Goal: Information Seeking & Learning: Learn about a topic

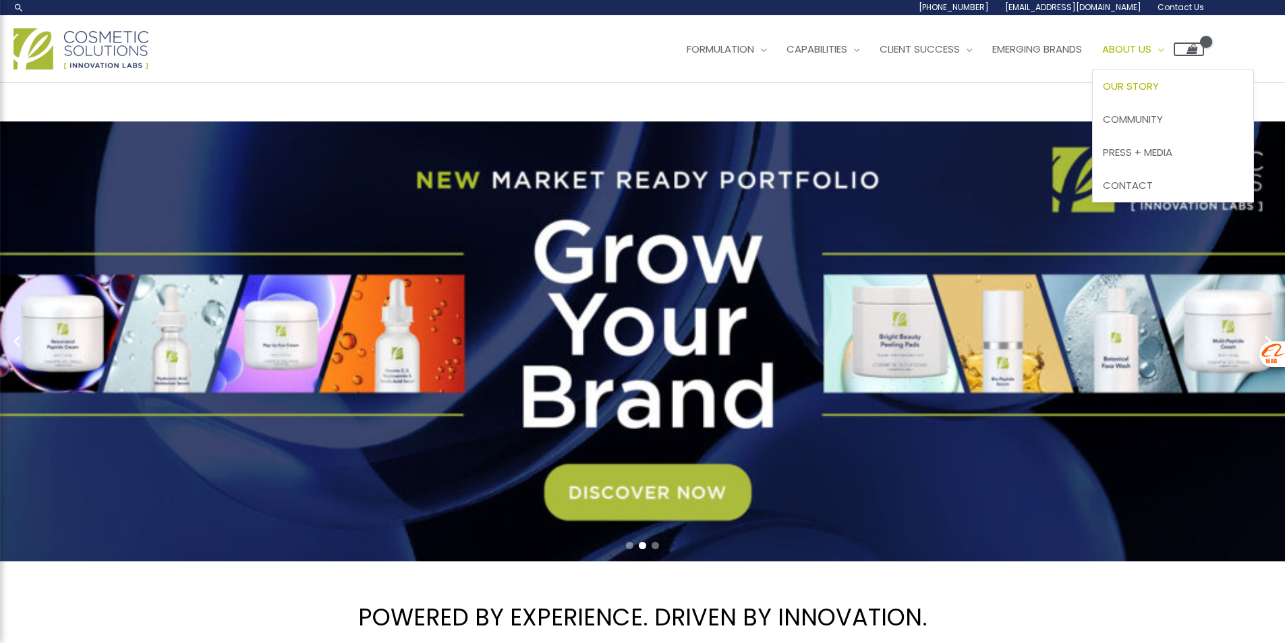
click at [1159, 83] on span "Our Story" at bounding box center [1131, 86] width 56 height 14
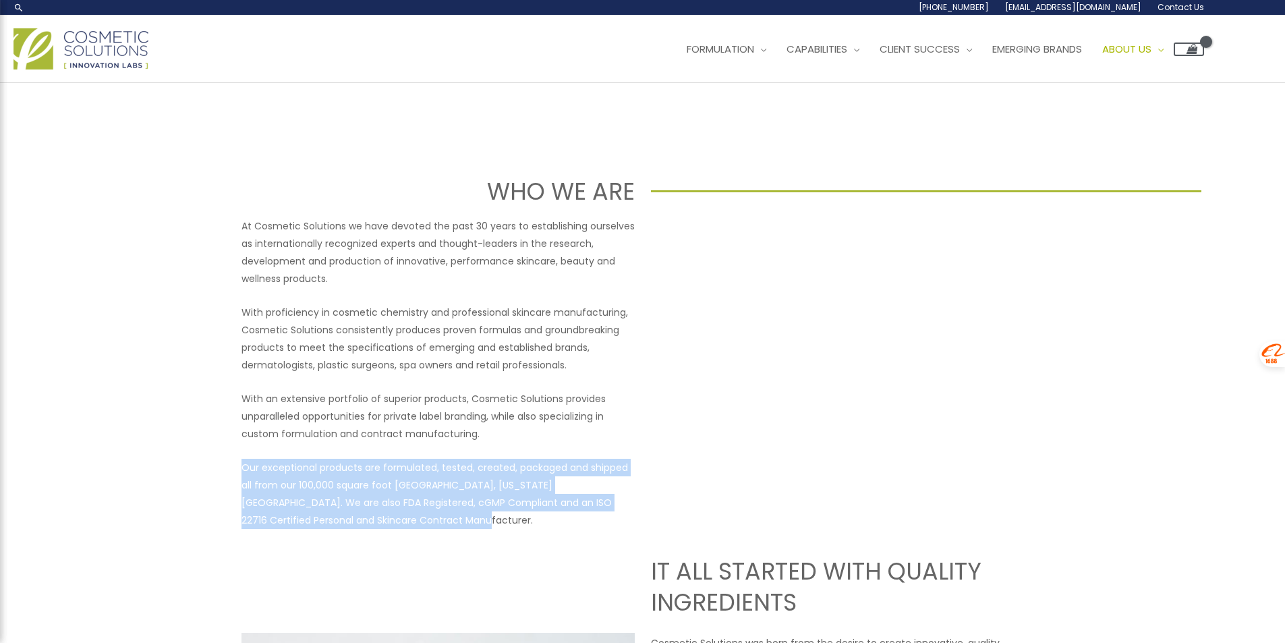
drag, startPoint x: 241, startPoint y: 466, endPoint x: 399, endPoint y: 516, distance: 165.8
click at [399, 516] on p "Our exceptional products are formulated, tested, created, packaged and shipped …" at bounding box center [438, 494] width 393 height 70
copy p "Our exceptional products are formulated, tested, created, packaged and shipped …"
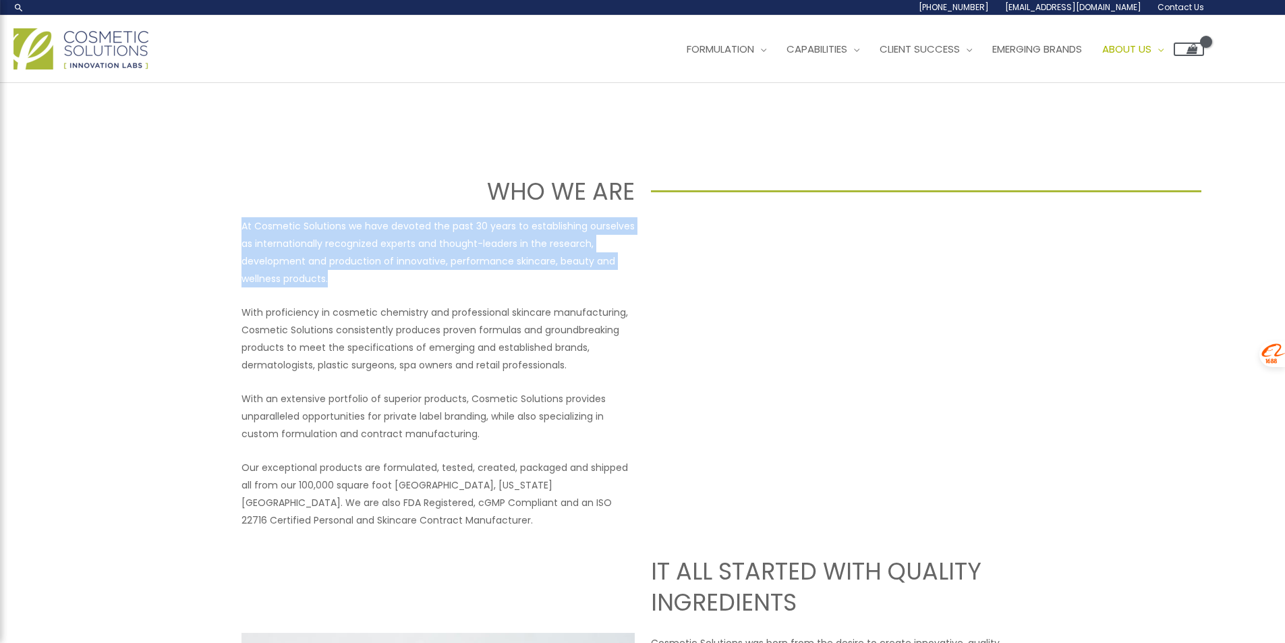
drag, startPoint x: 242, startPoint y: 225, endPoint x: 354, endPoint y: 281, distance: 125.5
click at [354, 281] on p "At Cosmetic Solutions we have devoted the past 30 years to establishing ourselv…" at bounding box center [438, 252] width 393 height 70
copy p "At Cosmetic Solutions we have devoted the past 30 years to establishing ourselv…"
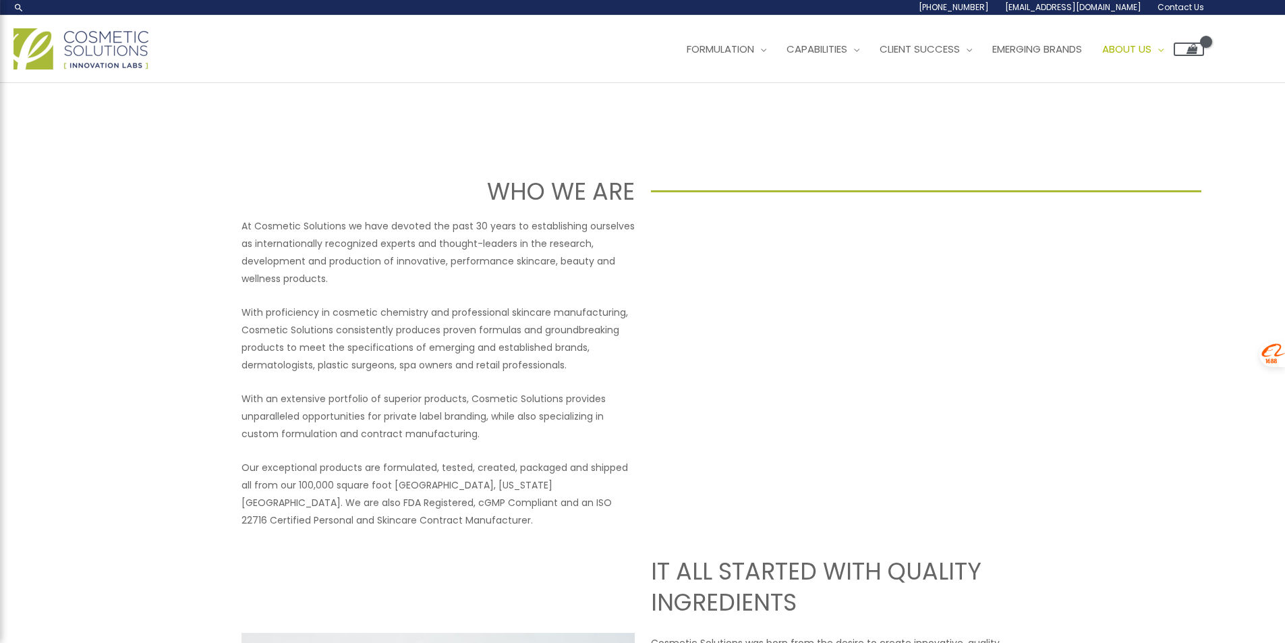
drag, startPoint x: 1115, startPoint y: 431, endPoint x: 1095, endPoint y: 433, distance: 19.7
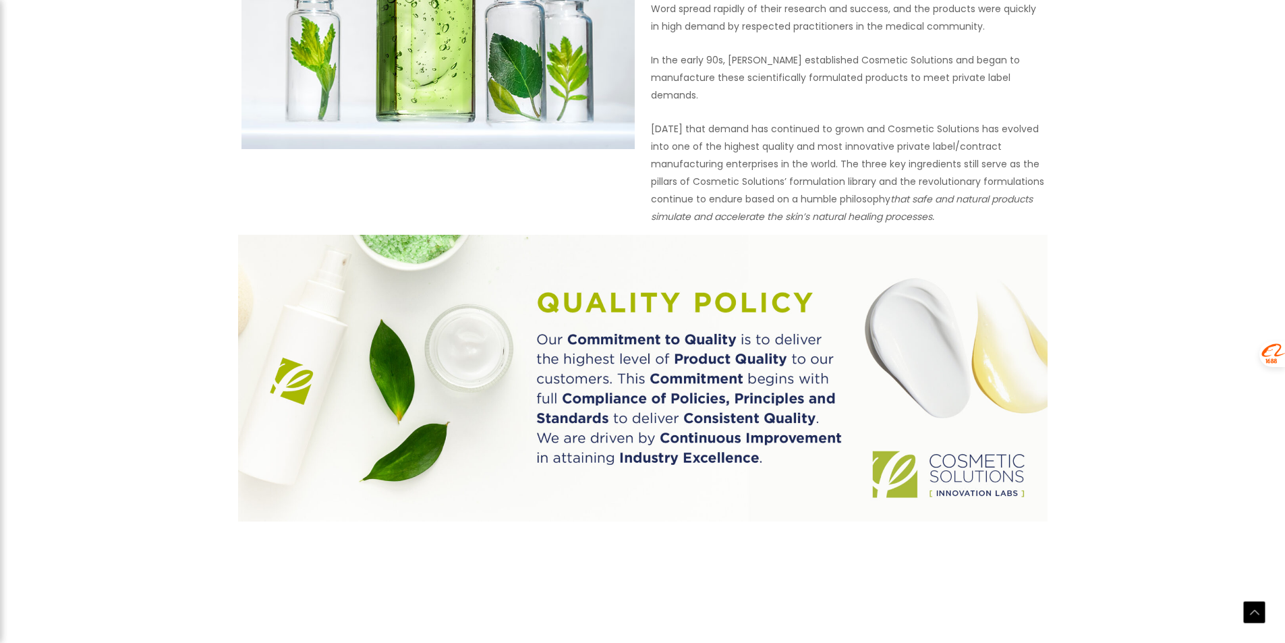
scroll to position [472, 0]
